Goal: Find specific page/section: Find specific page/section

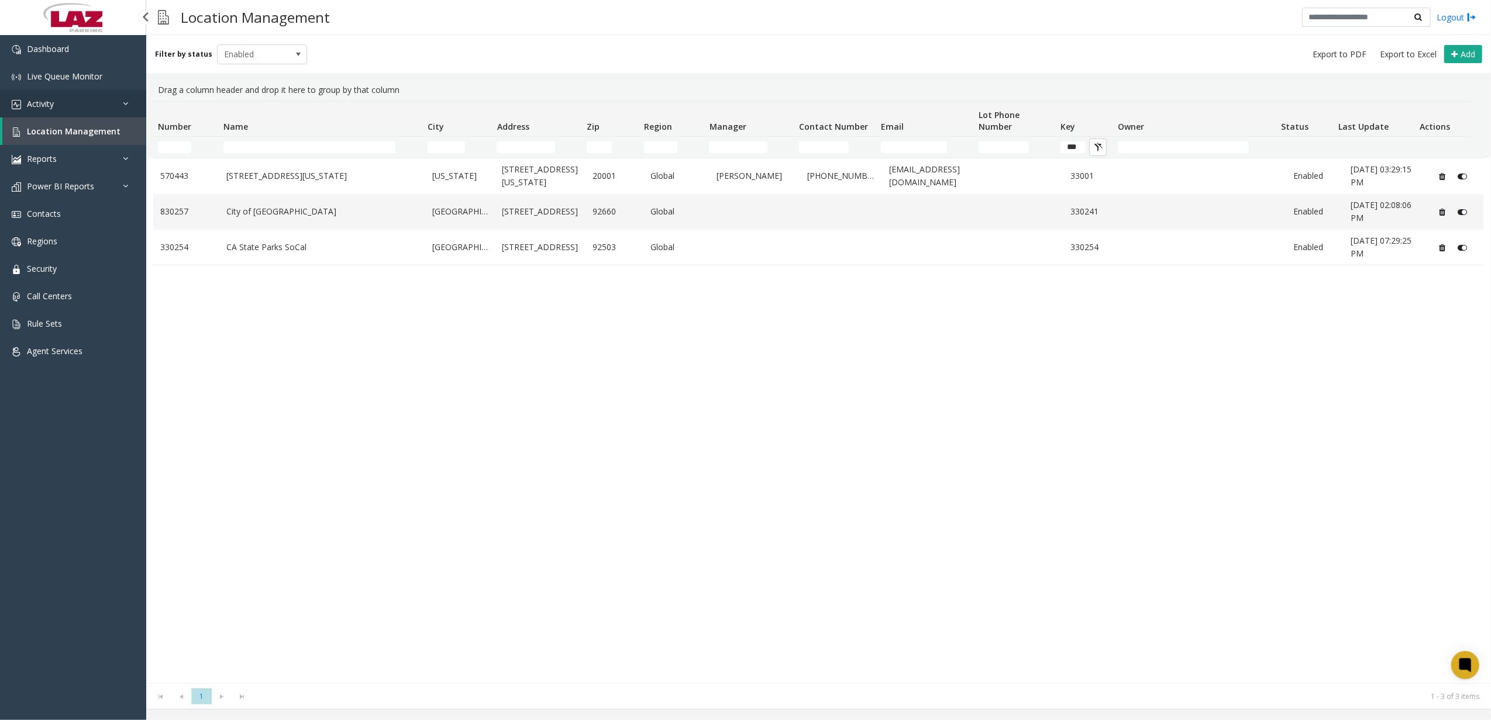
click at [78, 111] on link "Activity" at bounding box center [73, 103] width 146 height 27
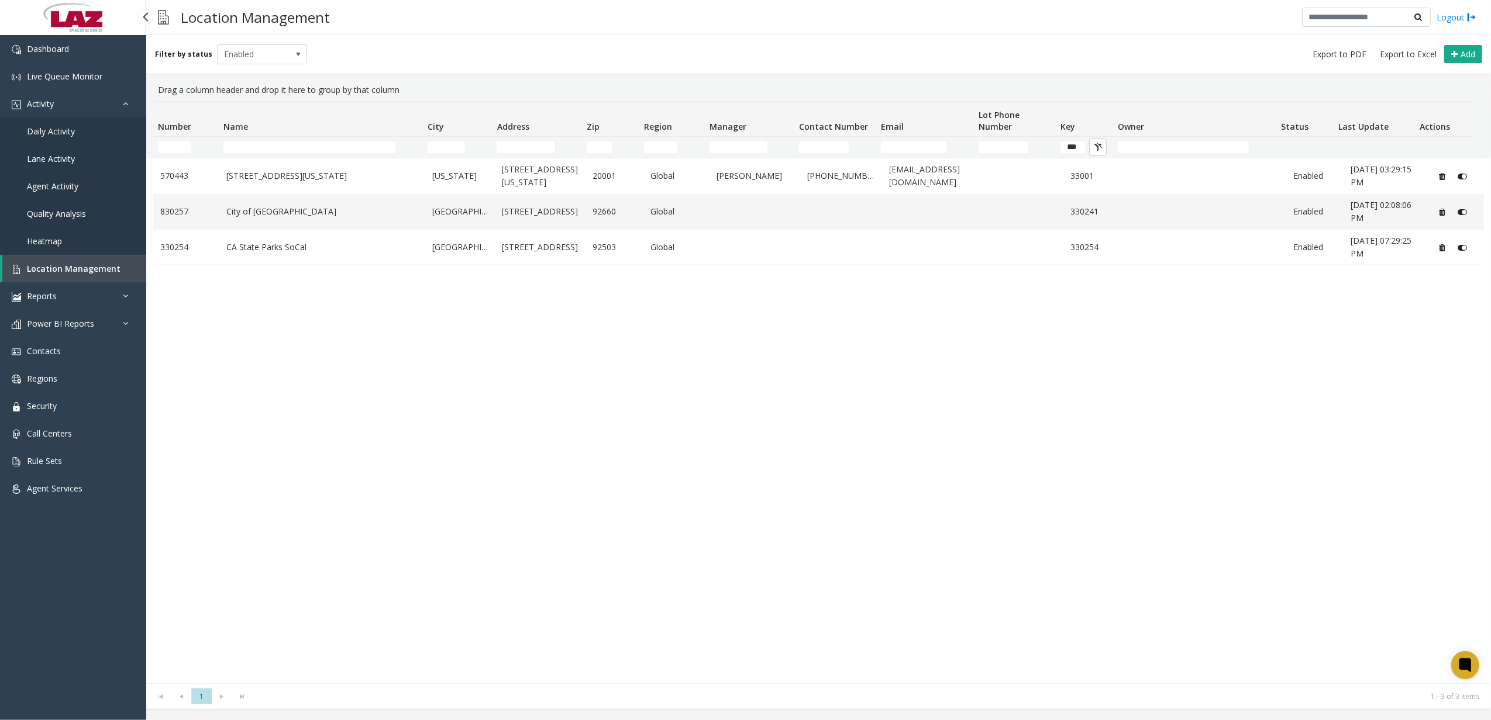
click at [73, 140] on link "Daily Activity" at bounding box center [73, 131] width 146 height 27
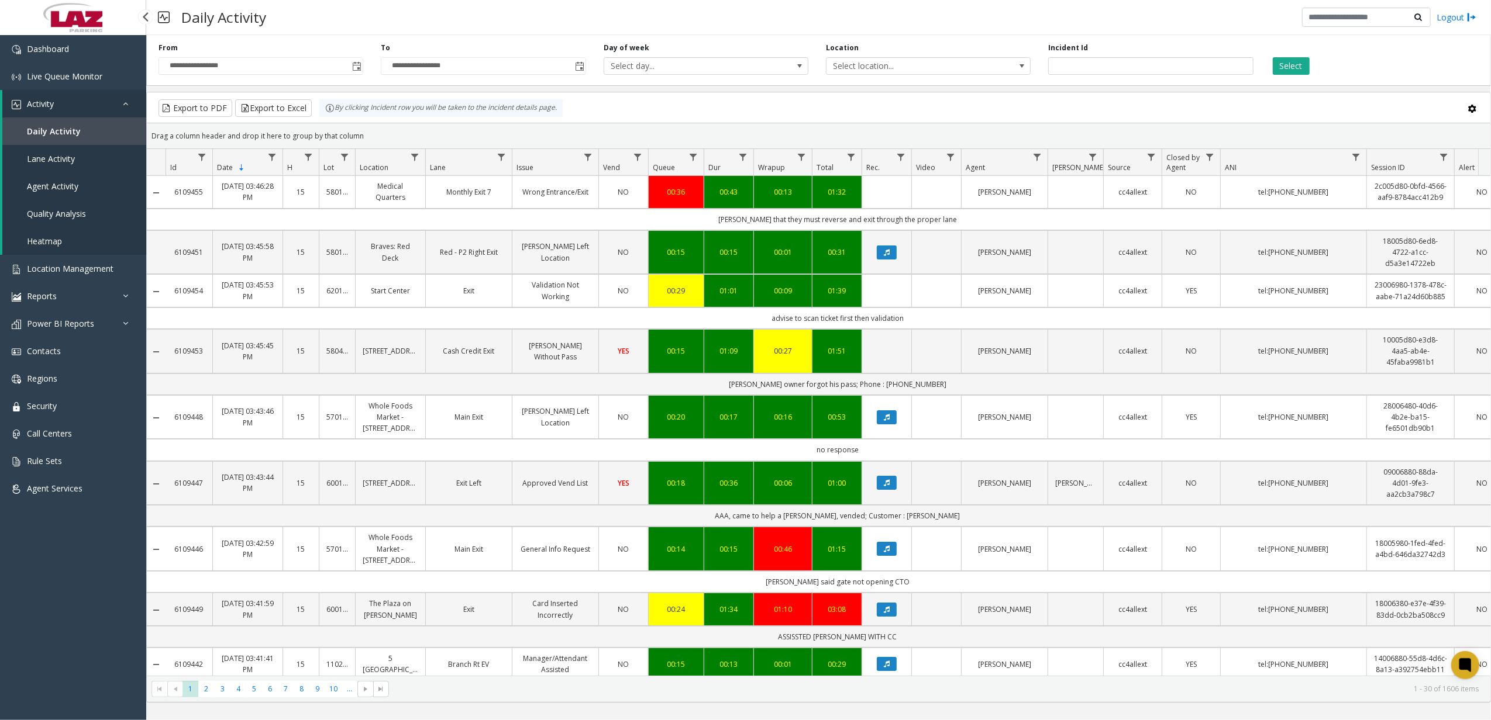
click at [127, 249] on link "Heatmap" at bounding box center [74, 240] width 144 height 27
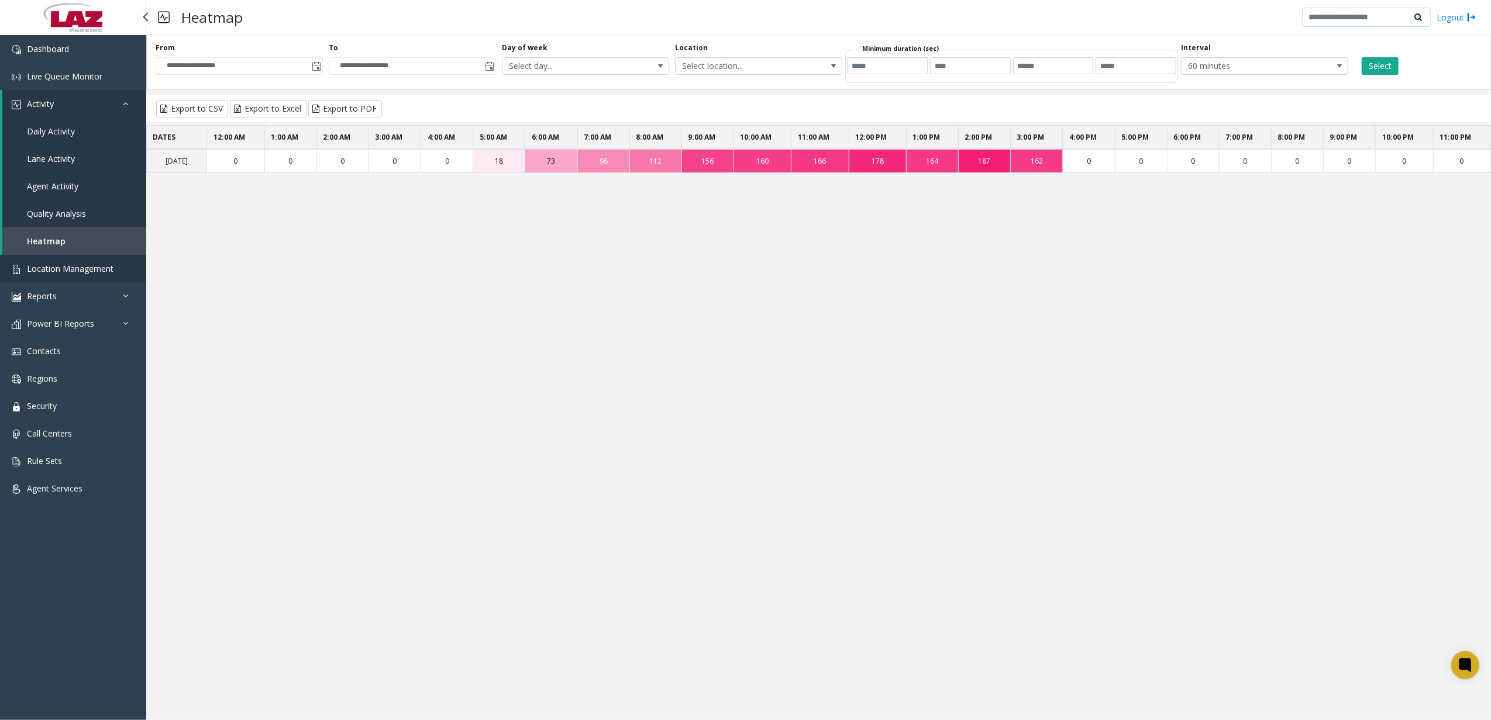
click at [43, 261] on link "Location Management" at bounding box center [73, 268] width 146 height 27
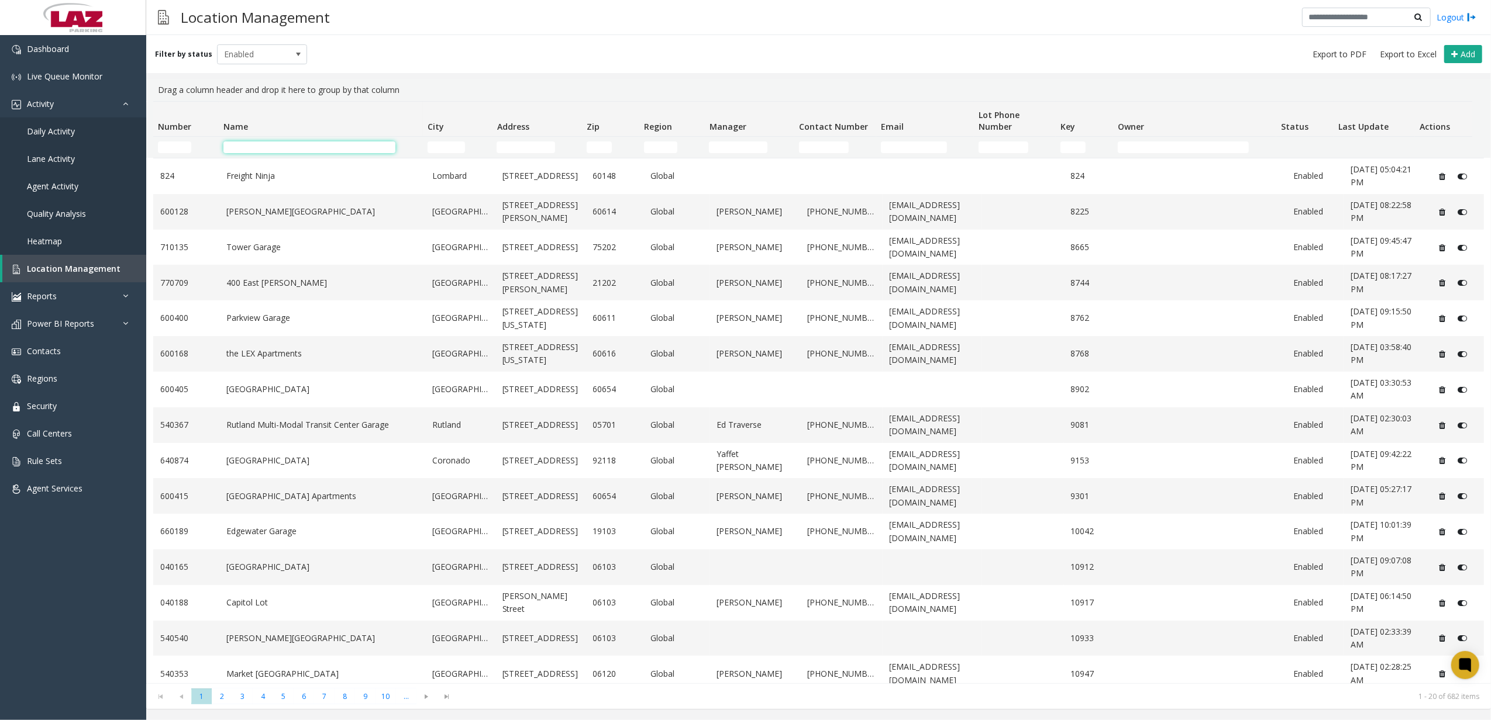
click at [301, 149] on input "Name Filter" at bounding box center [309, 148] width 173 height 12
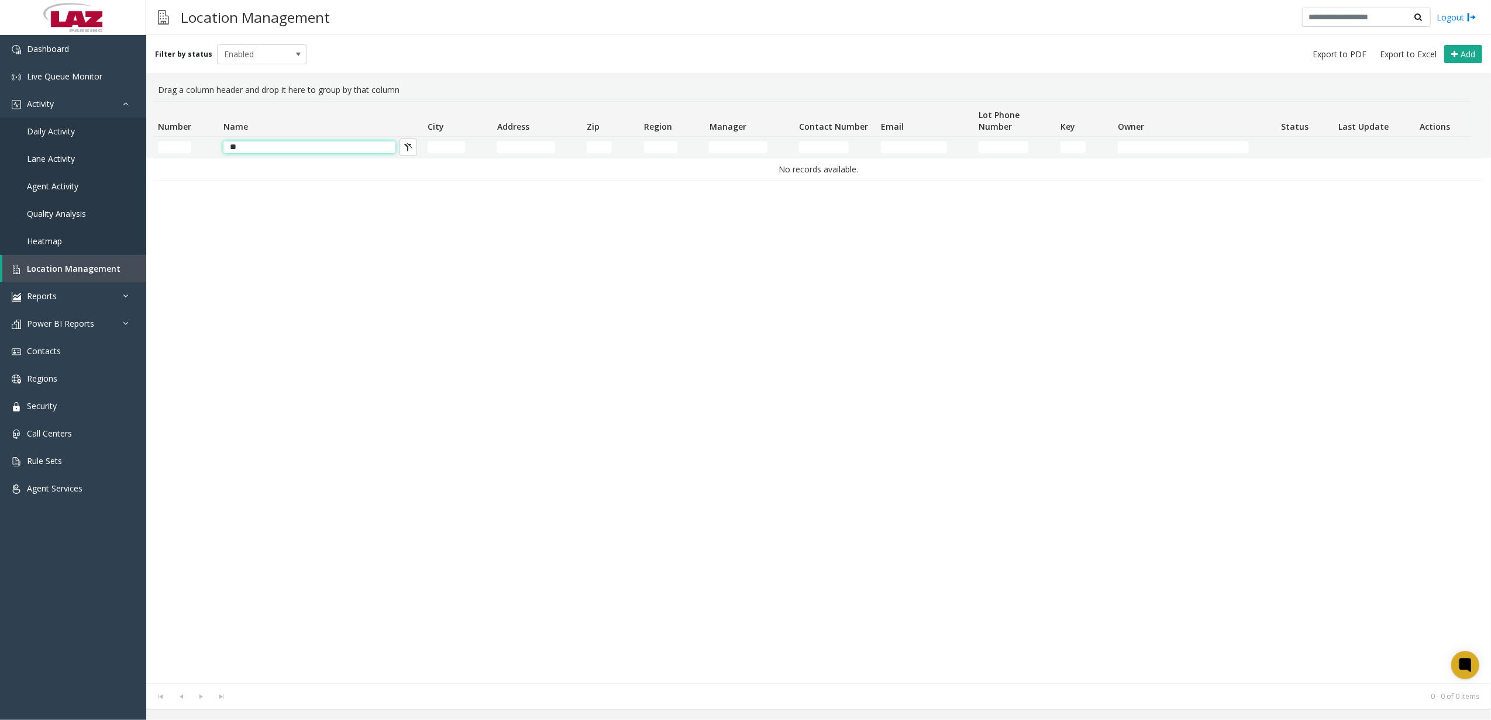
type input "*"
